Goal: Navigation & Orientation: Find specific page/section

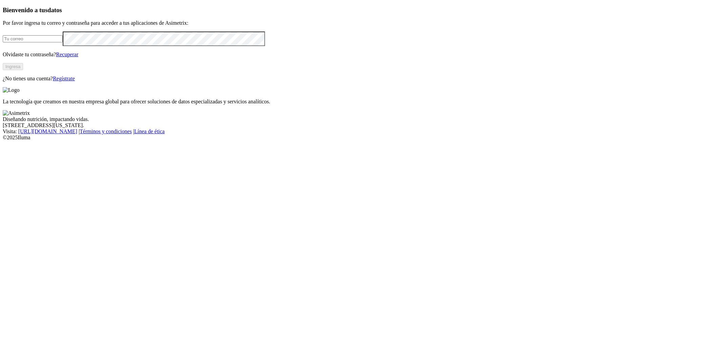
click at [63, 42] on input "email" at bounding box center [33, 38] width 60 height 7
paste input "[EMAIL_ADDRESS][PERSON_NAME][DOMAIN_NAME]"
type input "[EMAIL_ADDRESS][PERSON_NAME][DOMAIN_NAME]"
click at [23, 70] on button "Ingresa" at bounding box center [13, 66] width 20 height 7
